Goal: Task Accomplishment & Management: Manage account settings

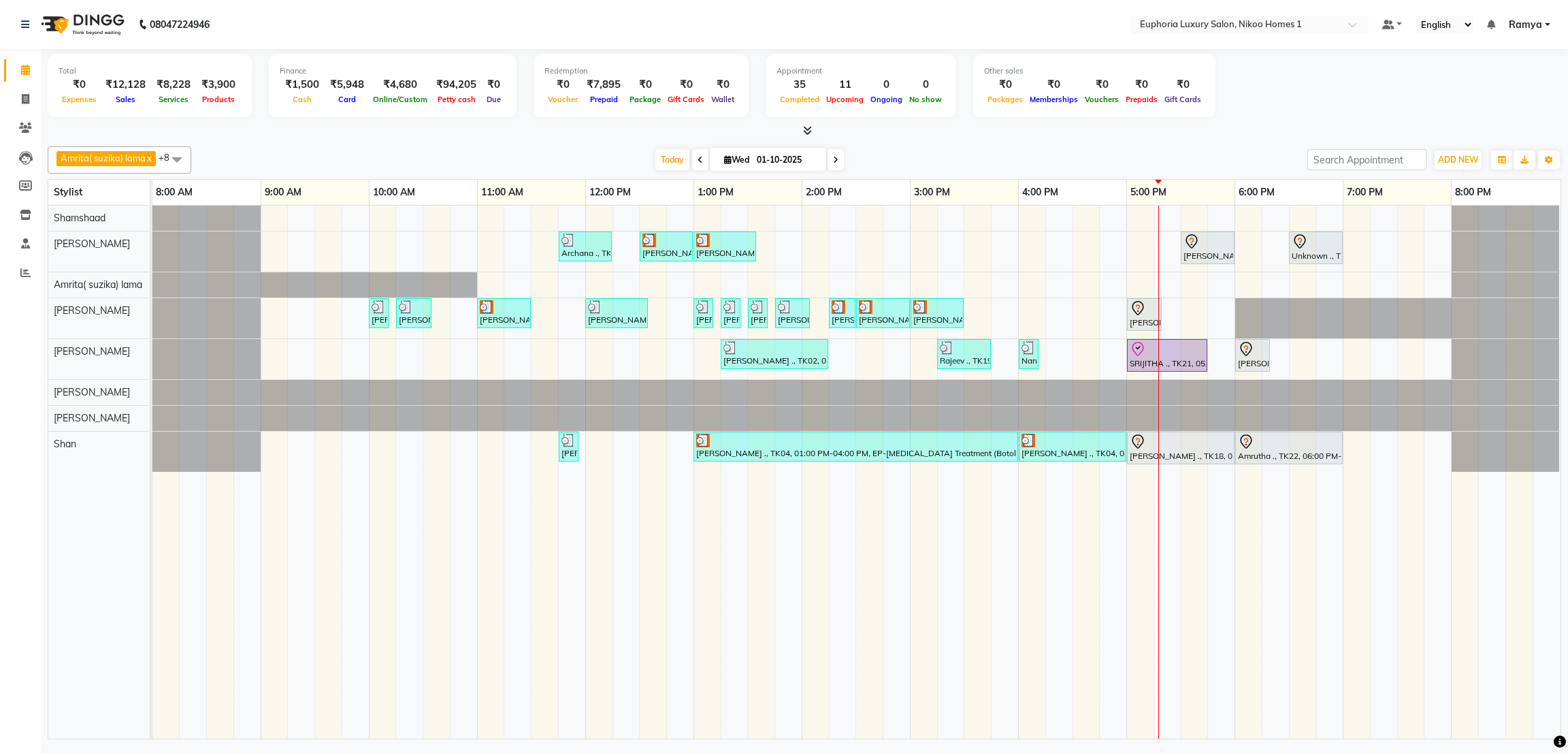
click at [179, 155] on span at bounding box center [177, 159] width 27 height 26
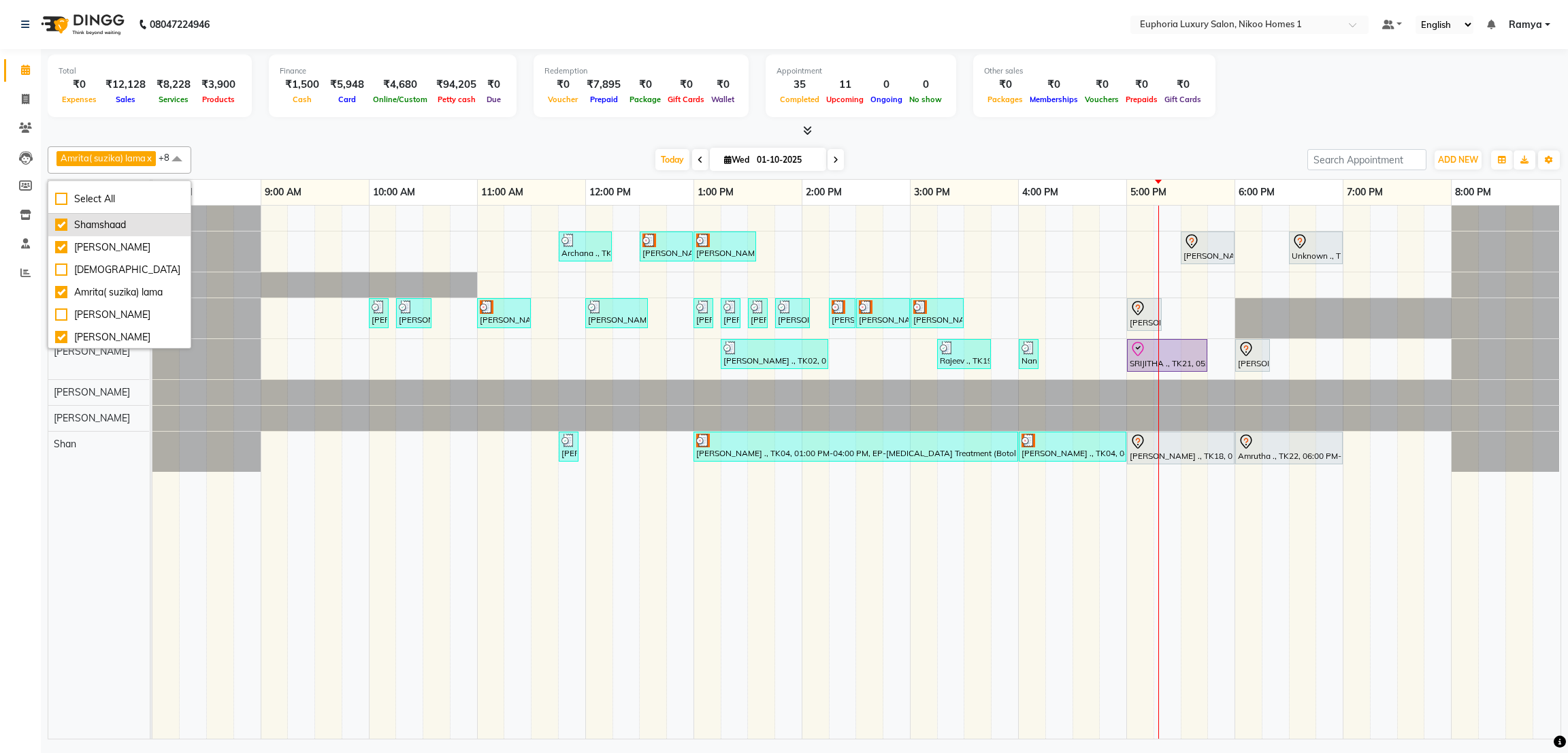
click at [120, 230] on div "Shamshaad" at bounding box center [119, 225] width 129 height 14
checkbox input "false"
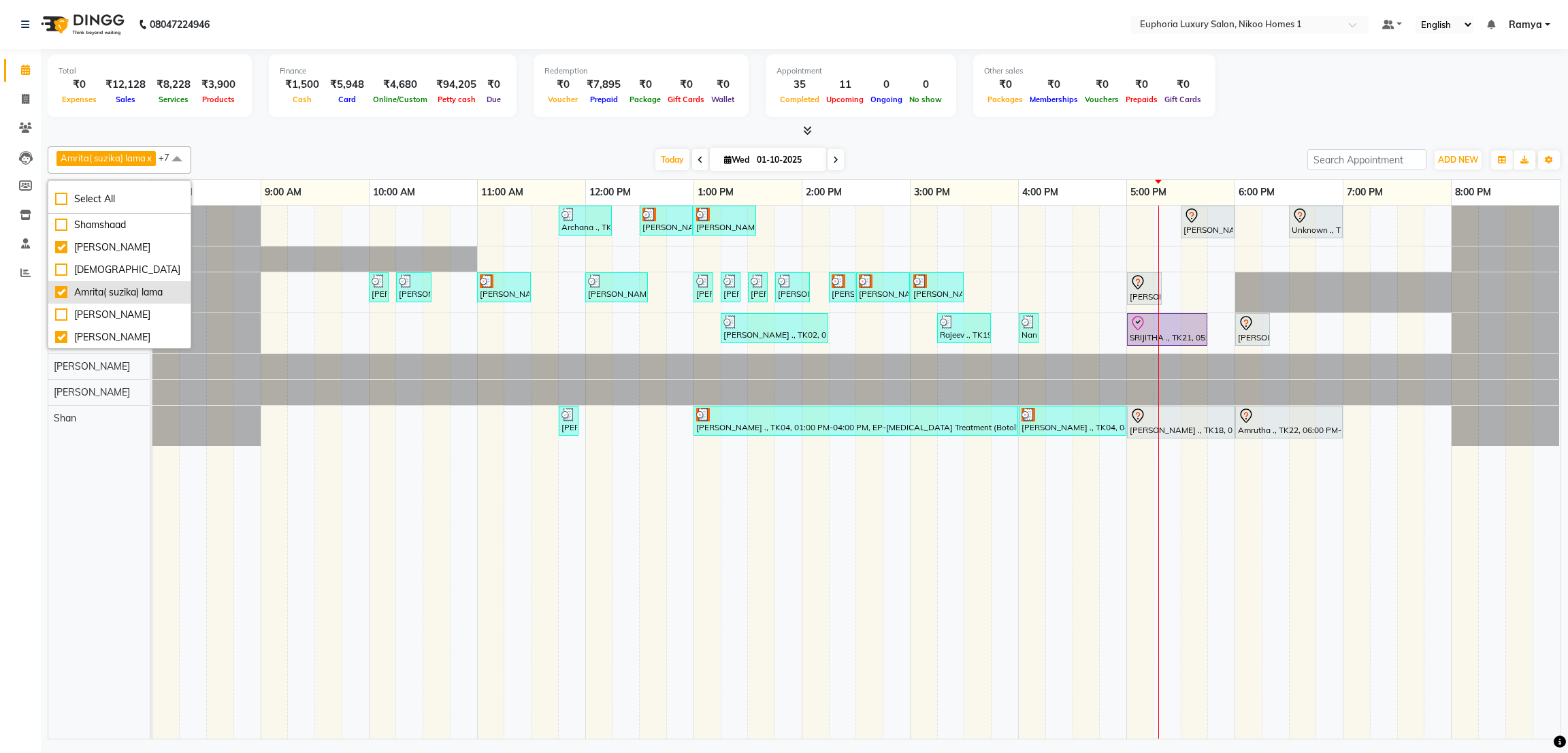
click at [104, 289] on div "Amrita( suzika) lama" at bounding box center [119, 292] width 129 height 14
checkbox input "false"
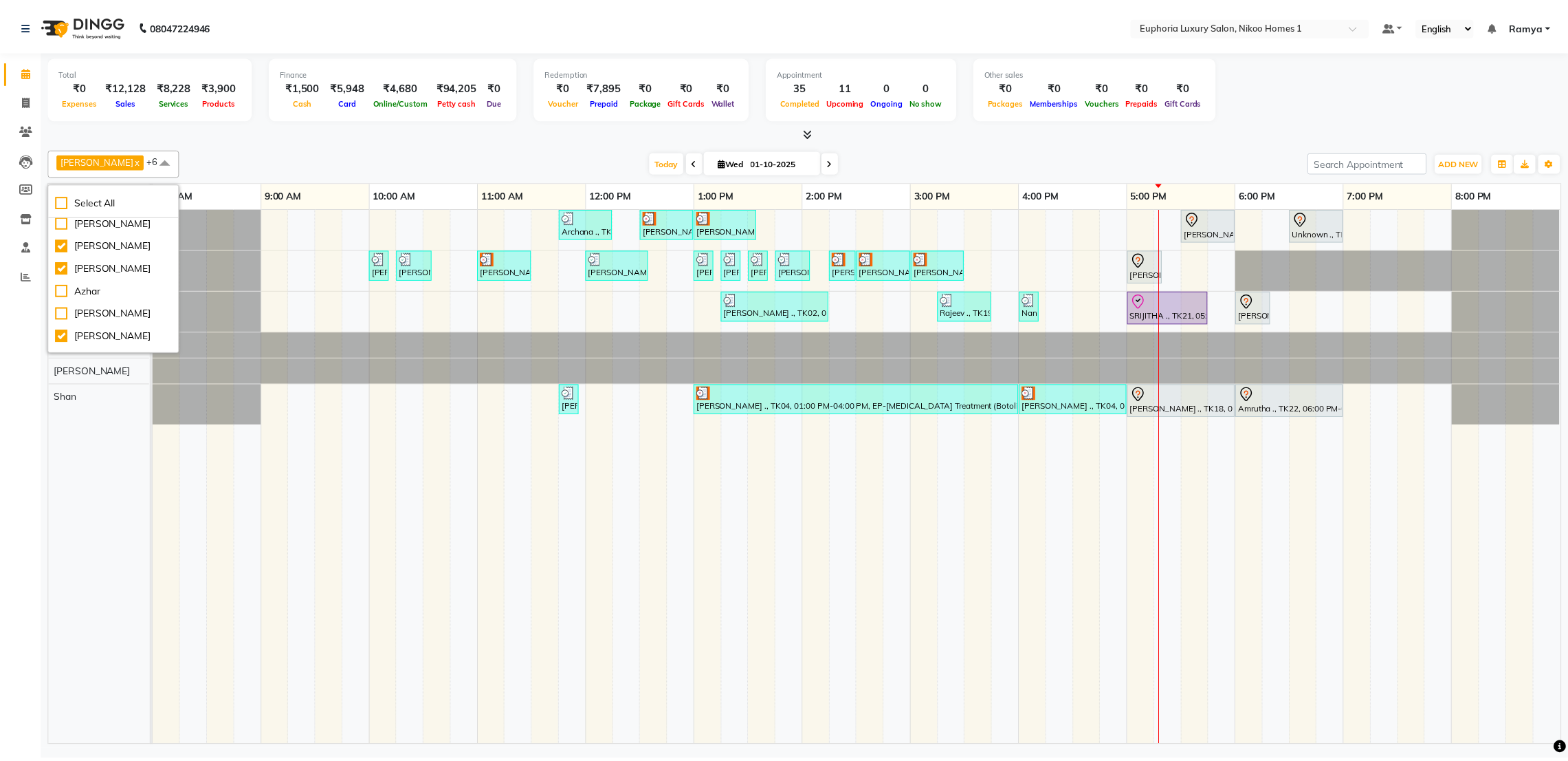
scroll to position [55, 0]
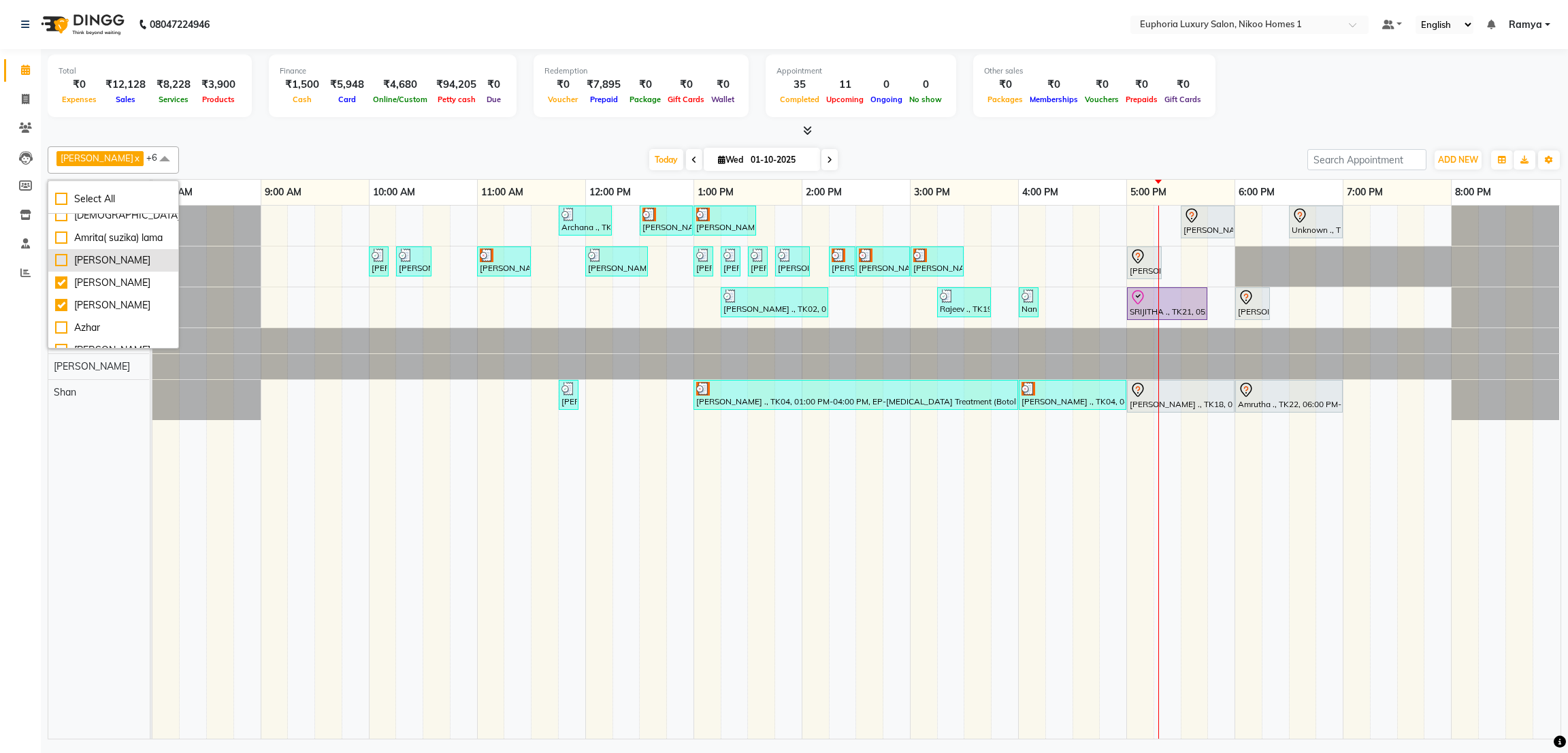
click at [74, 268] on div "[PERSON_NAME]" at bounding box center [113, 260] width 117 height 14
checkbox input "true"
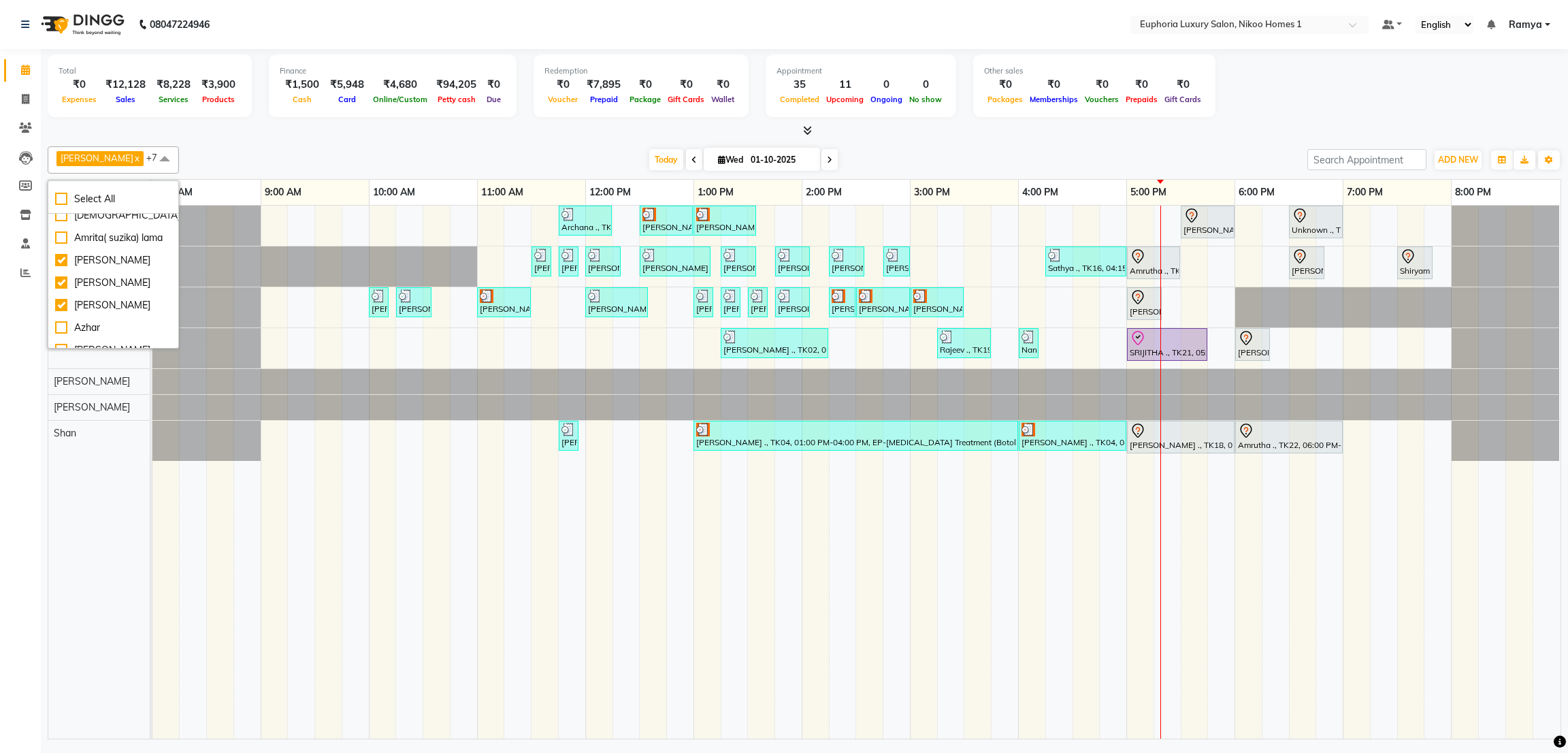
click at [151, 155] on span at bounding box center [165, 159] width 27 height 26
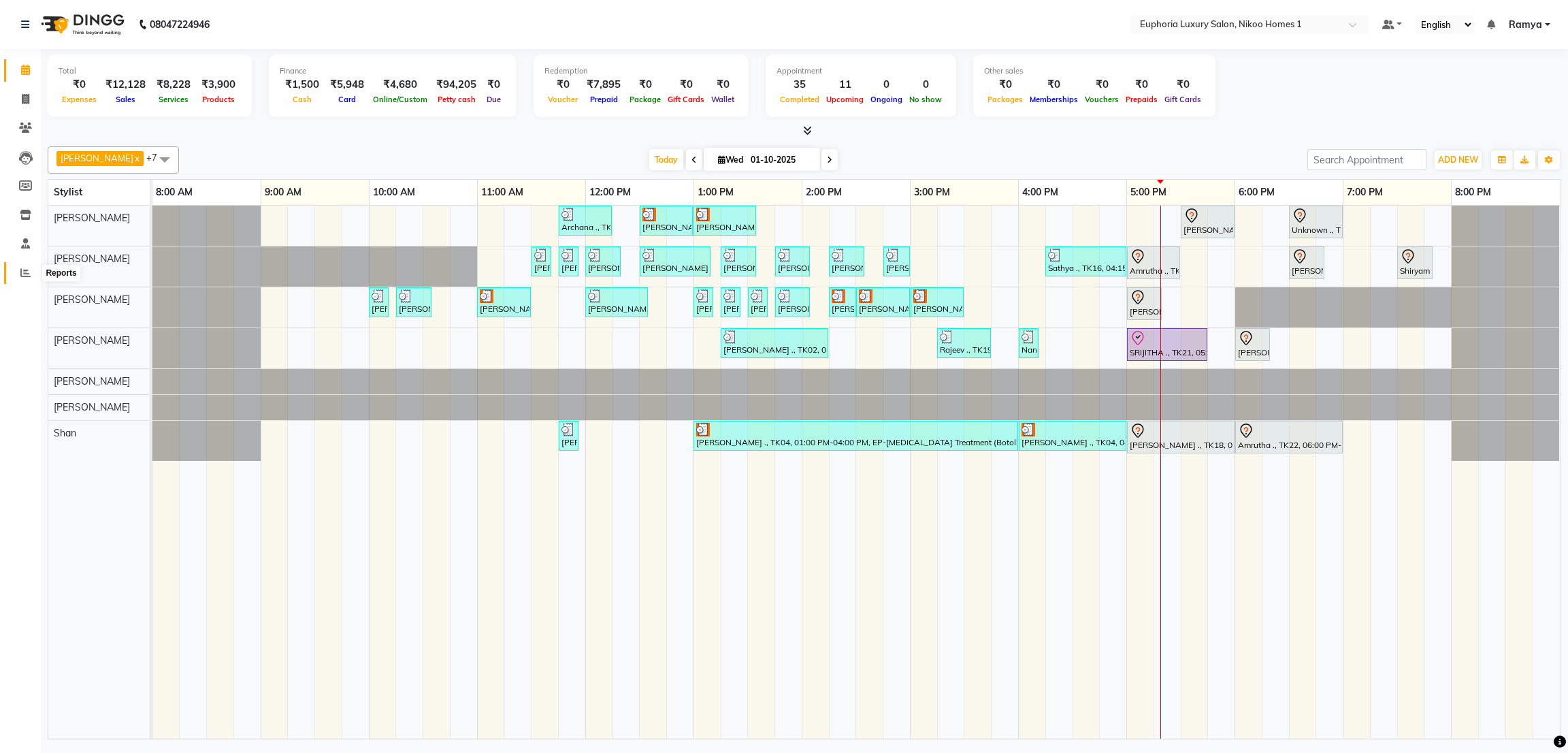
click at [18, 266] on span at bounding box center [25, 273] width 24 height 16
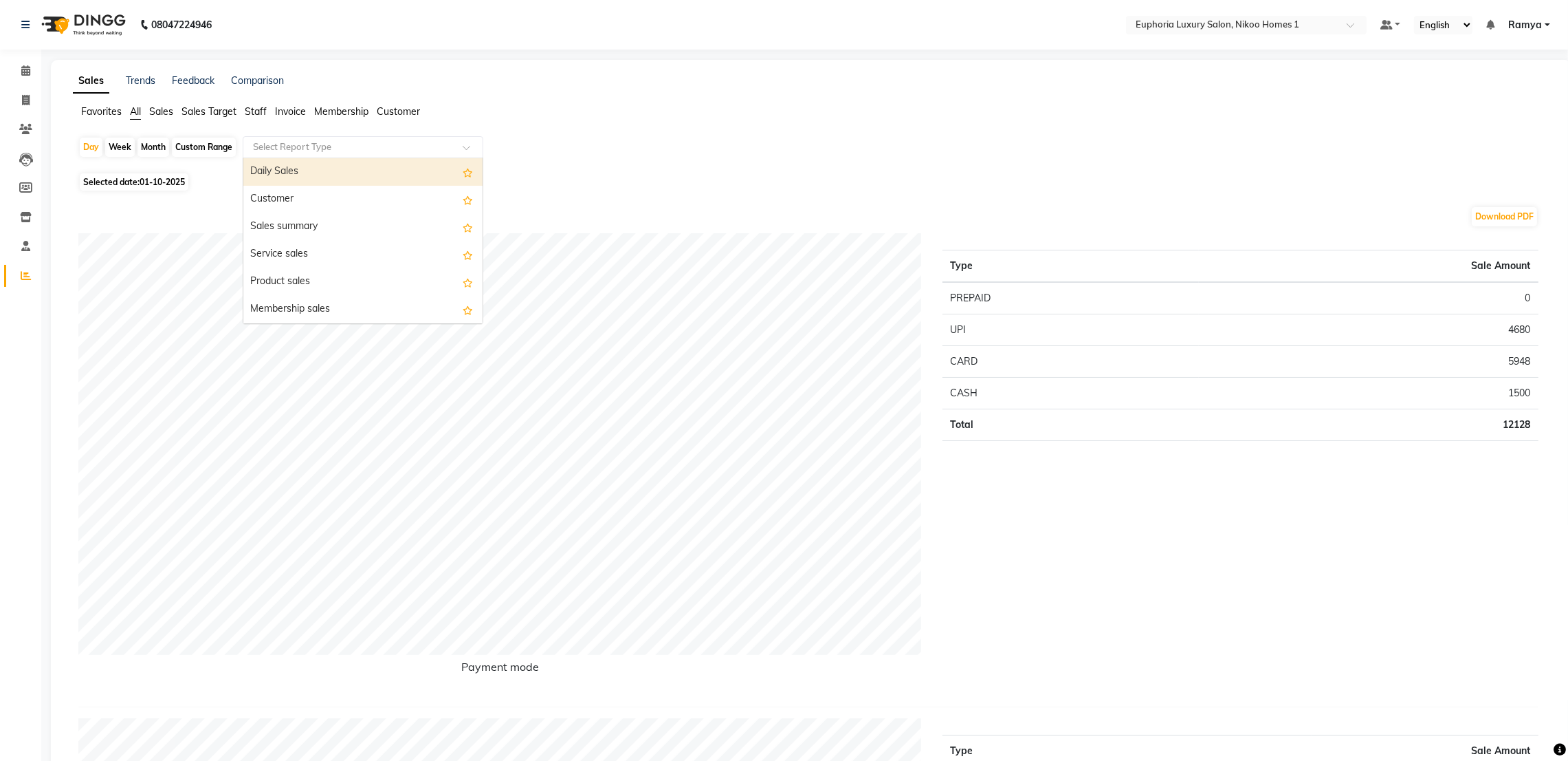
click at [257, 145] on input "text" at bounding box center [350, 147] width 198 height 14
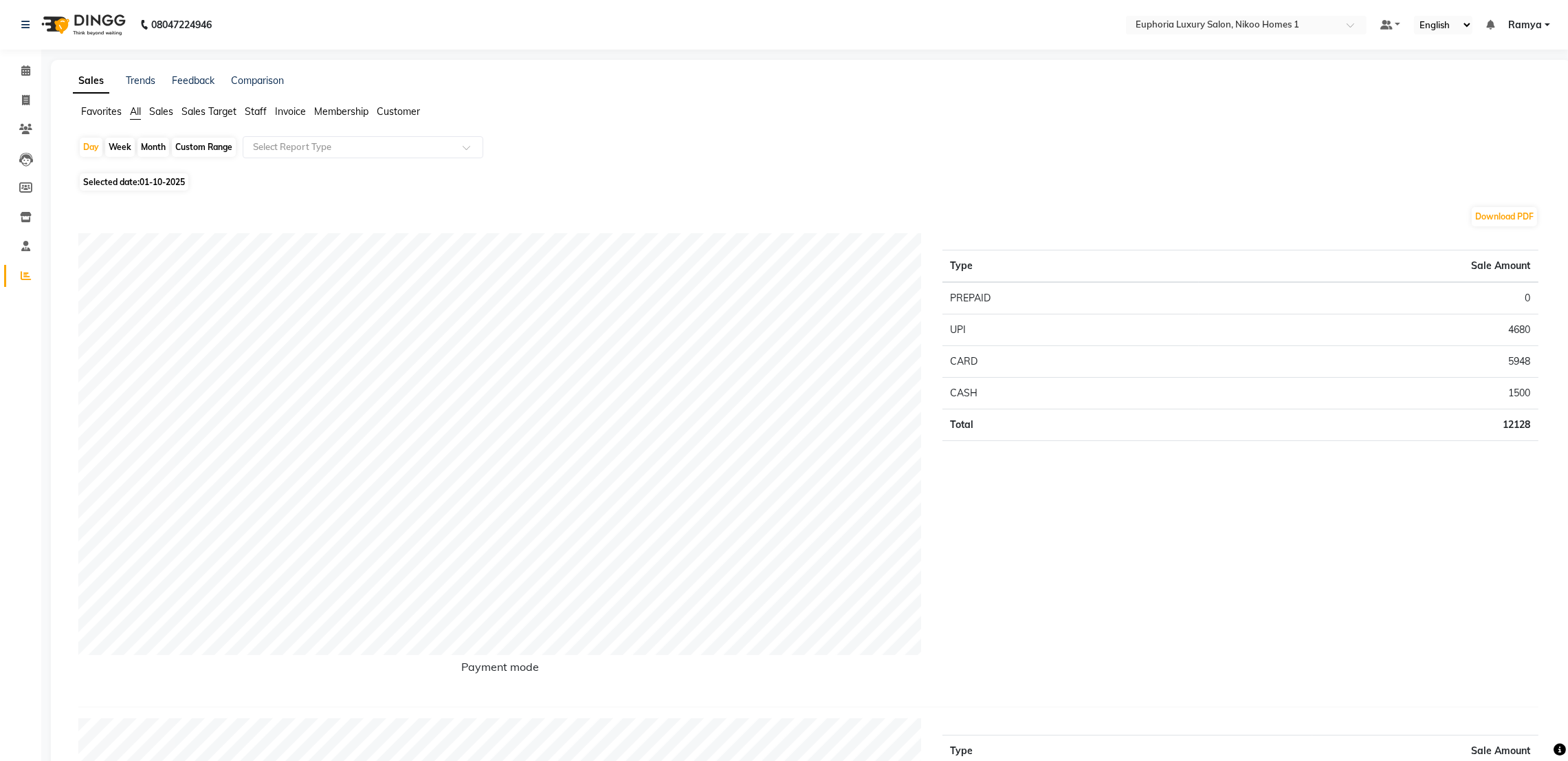
click at [254, 107] on span "Staff" at bounding box center [256, 112] width 22 height 12
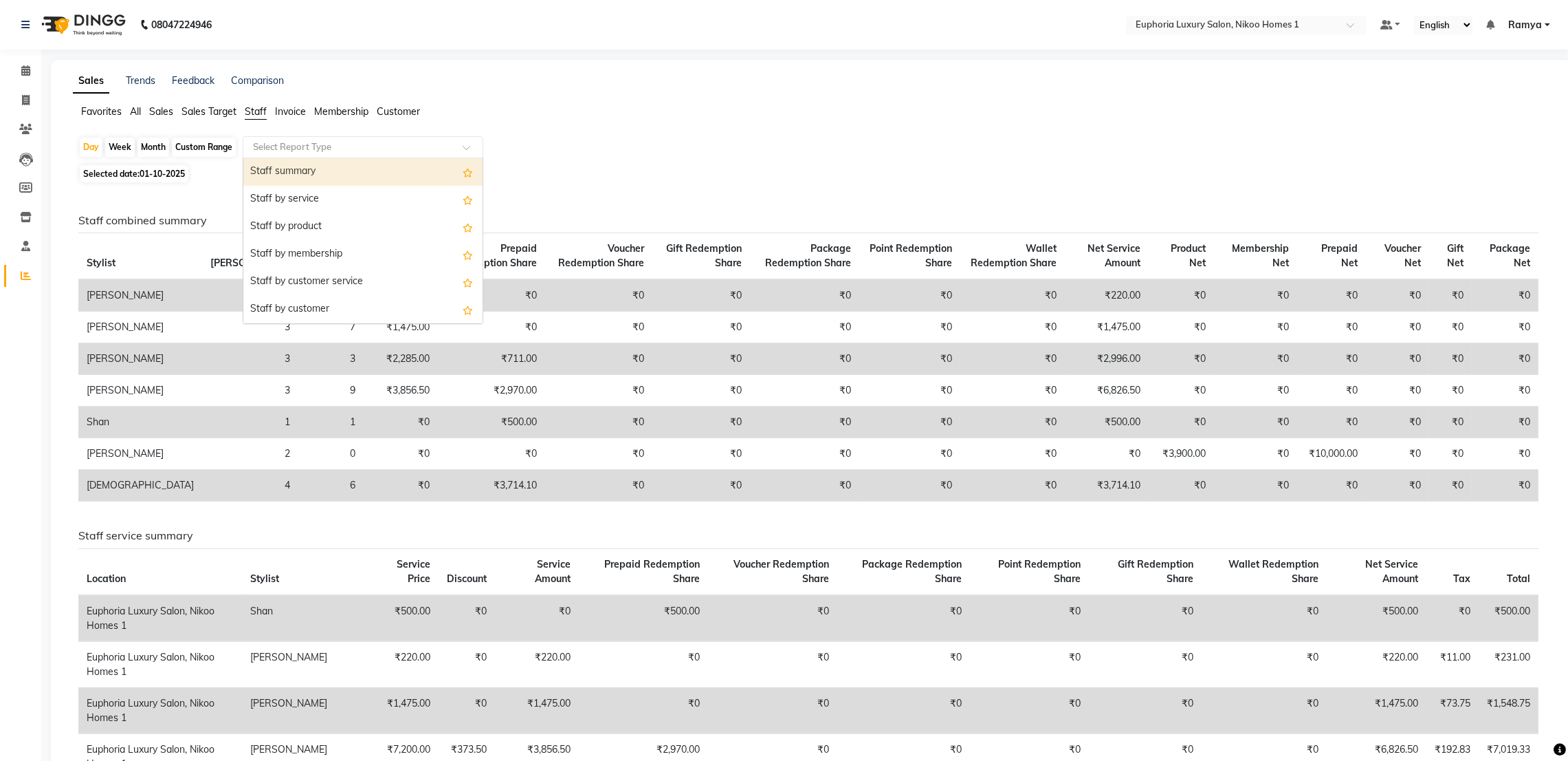
click at [284, 148] on input "text" at bounding box center [350, 147] width 198 height 14
click at [289, 169] on div "Staff summary" at bounding box center [363, 172] width 240 height 28
select select "full_report"
select select "csv"
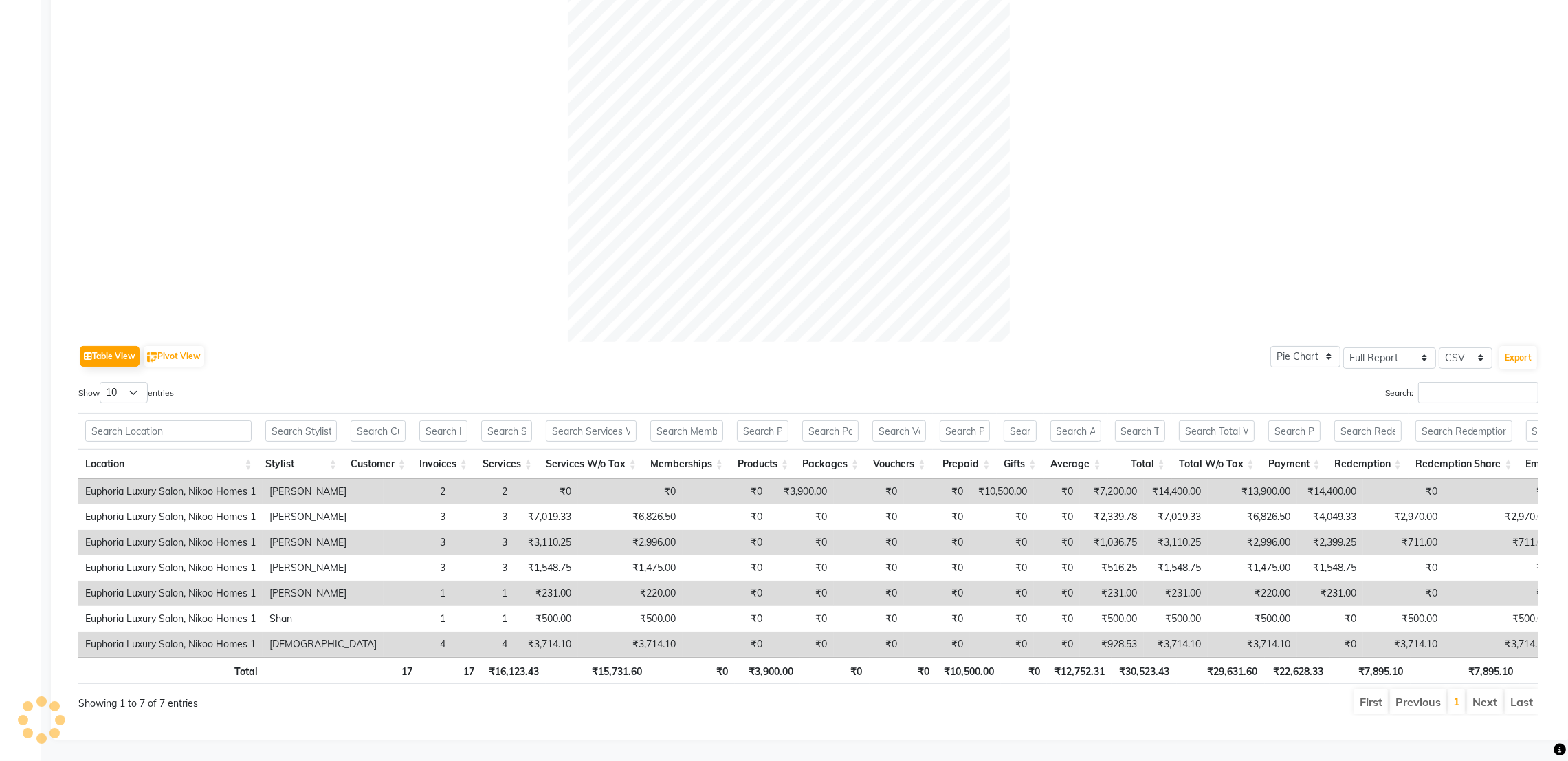
scroll to position [344, 0]
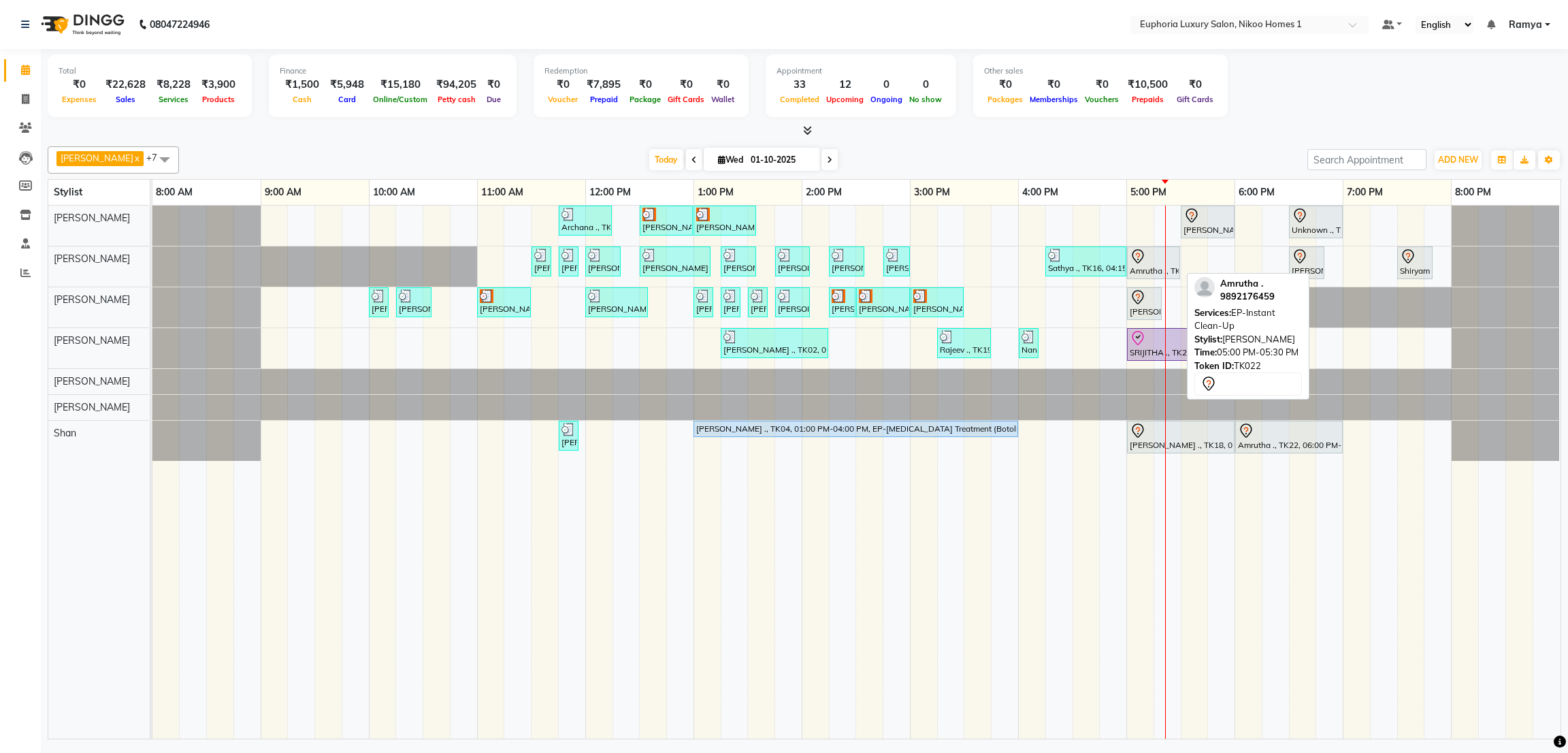
click at [1154, 262] on div at bounding box center [1154, 257] width 48 height 16
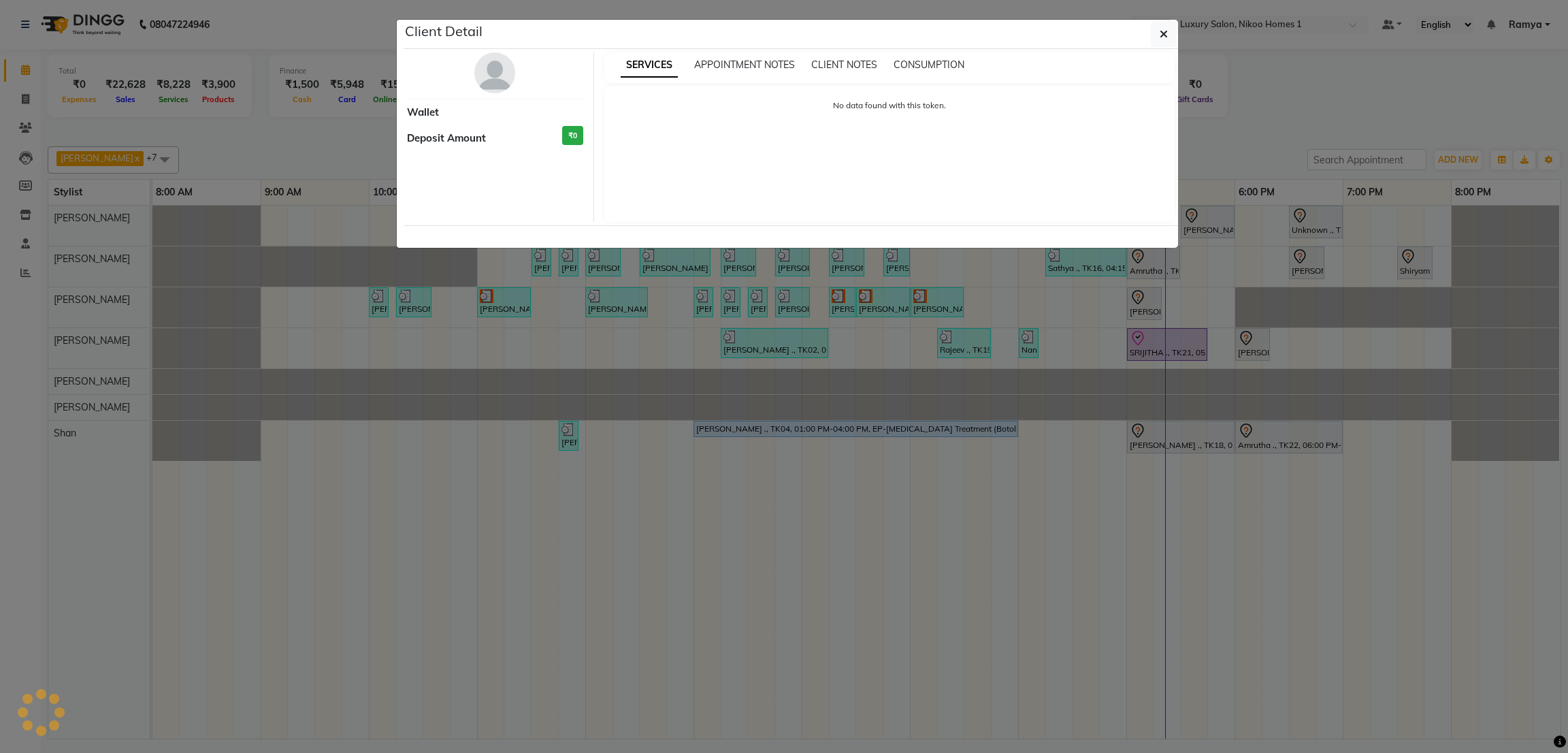
select select "7"
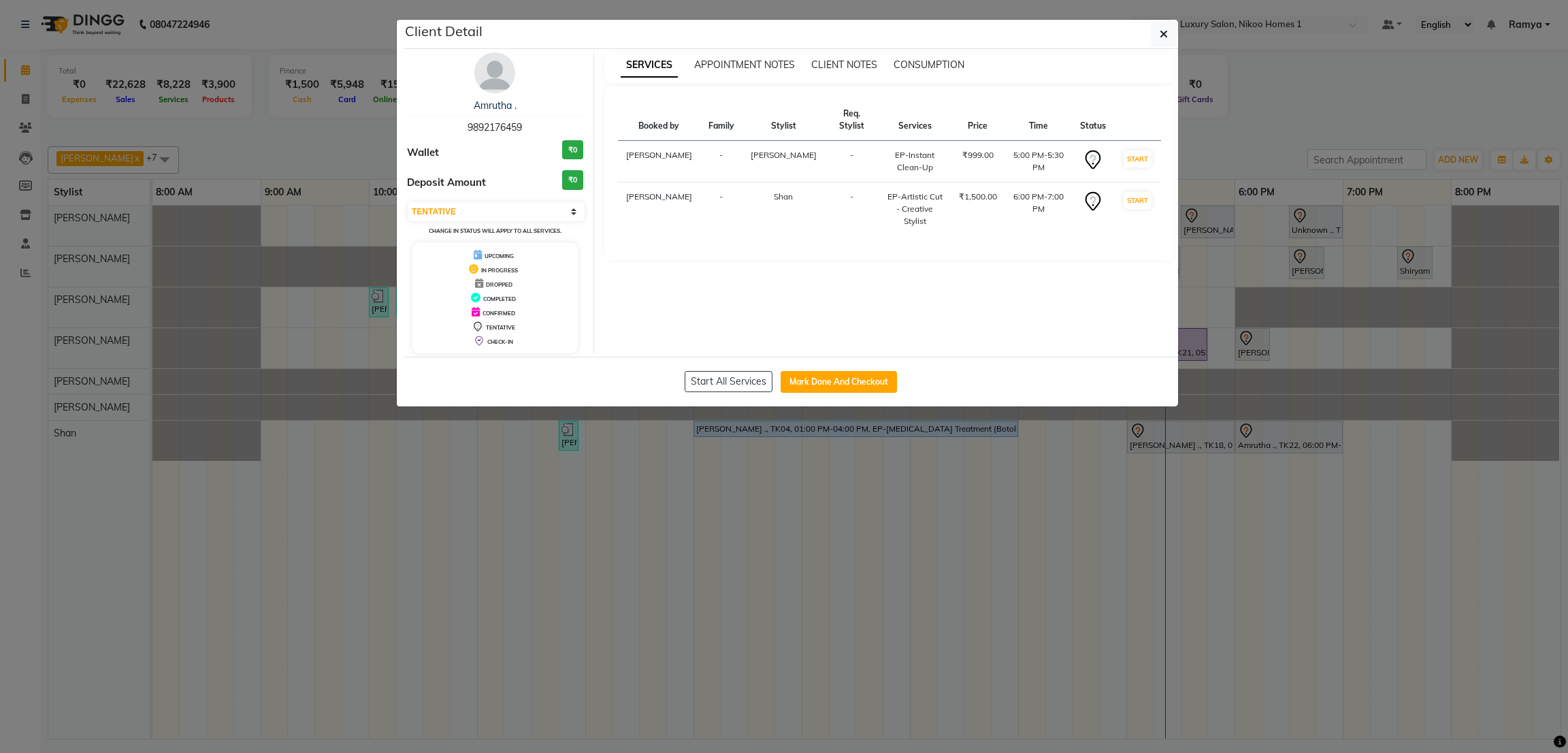
click at [491, 81] on img at bounding box center [495, 73] width 41 height 41
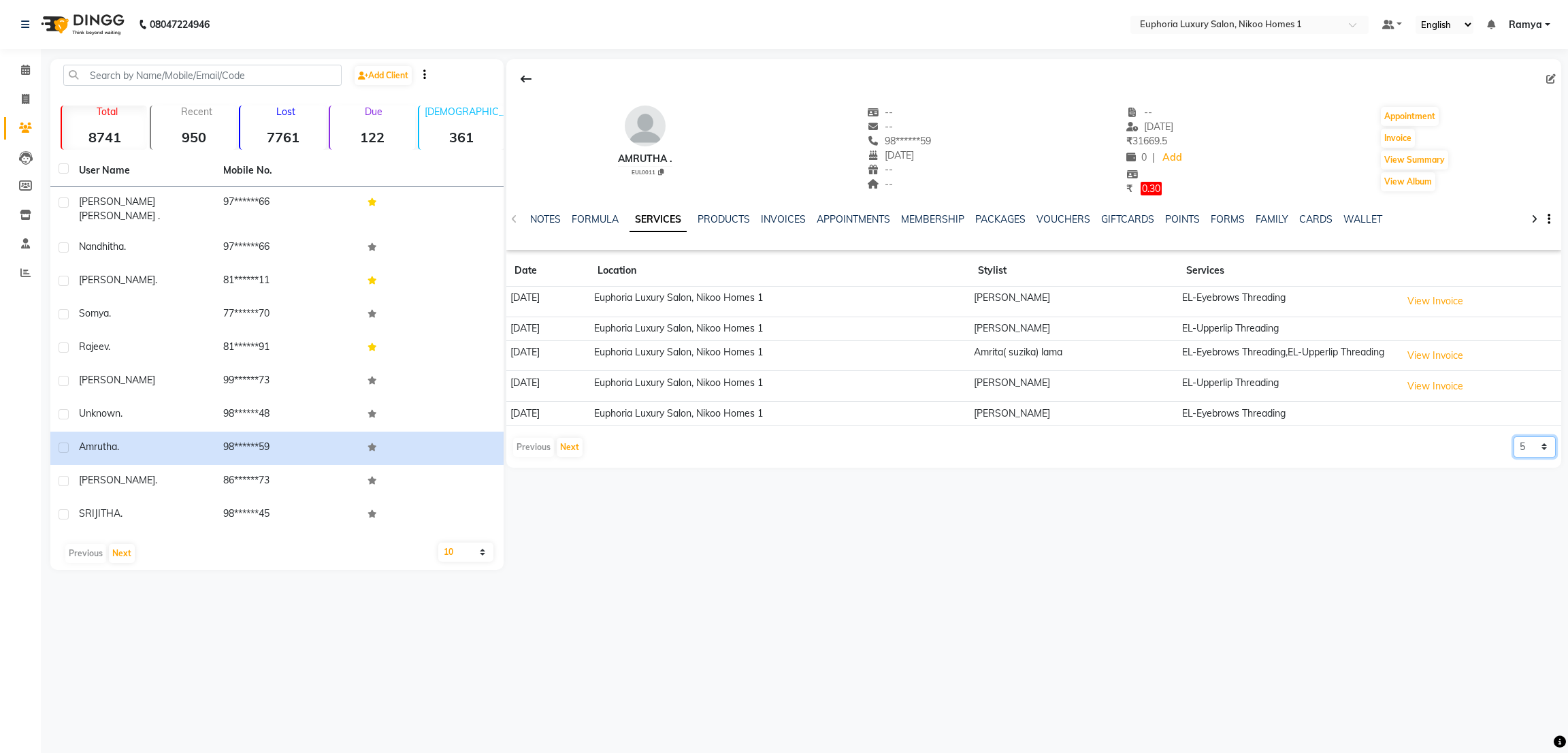
click at [1518, 455] on select "5 10 50 100 500" at bounding box center [1535, 446] width 42 height 21
click at [566, 455] on button "Next" at bounding box center [570, 447] width 26 height 19
